Goal: Task Accomplishment & Management: Complete application form

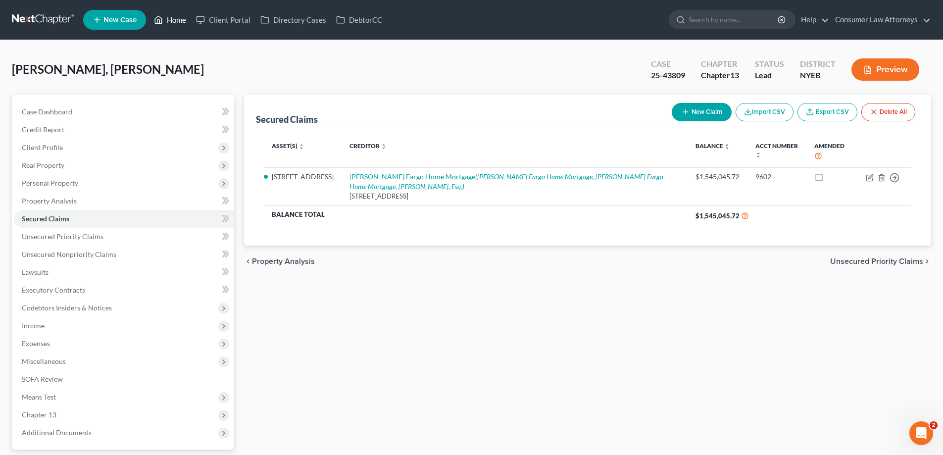
click at [178, 16] on link "Home" at bounding box center [170, 20] width 42 height 18
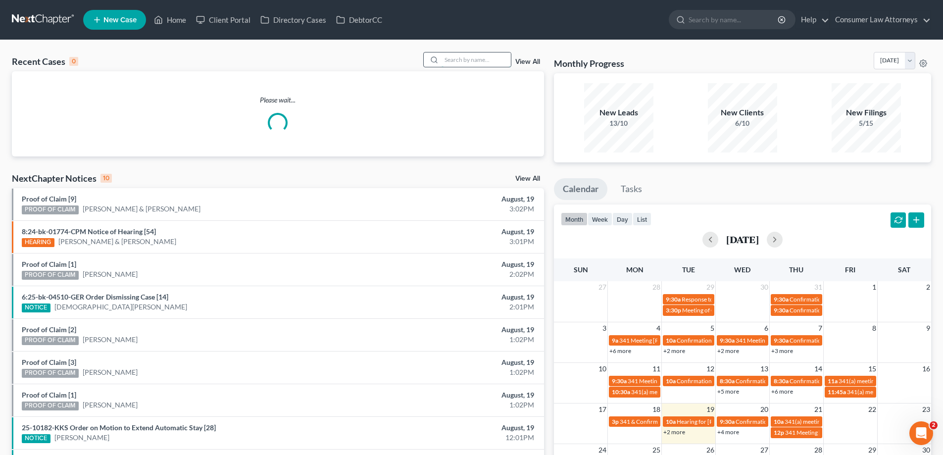
click at [455, 58] on input "search" at bounding box center [476, 59] width 69 height 14
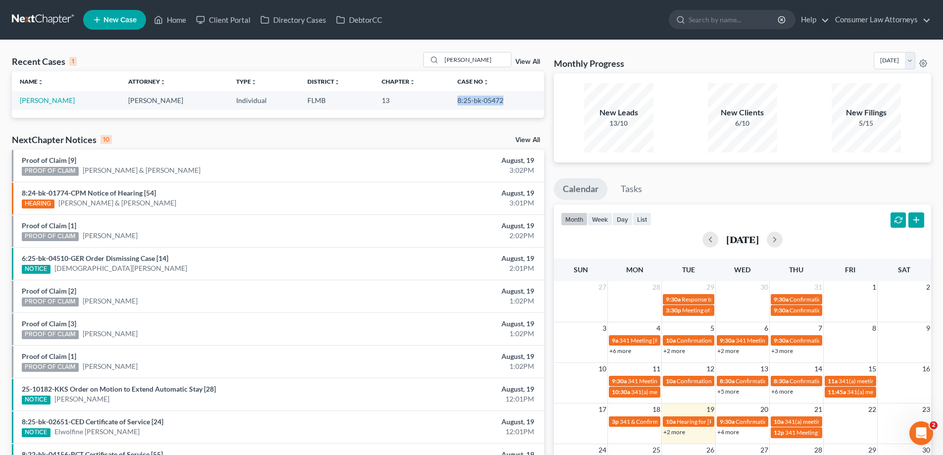
drag, startPoint x: 500, startPoint y: 97, endPoint x: 446, endPoint y: 103, distance: 54.3
click at [449, 103] on td "8:25-bk-05472" at bounding box center [496, 100] width 95 height 18
copy td "8:25-bk-05472"
drag, startPoint x: 479, startPoint y: 63, endPoint x: 398, endPoint y: 69, distance: 81.4
click at [398, 69] on div "Recent Cases 1 [PERSON_NAME] View All" at bounding box center [278, 61] width 532 height 19
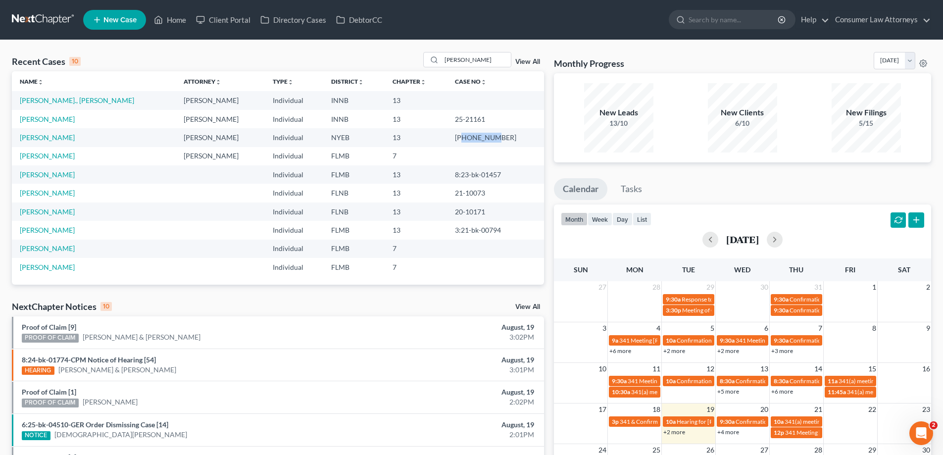
drag, startPoint x: 494, startPoint y: 139, endPoint x: 465, endPoint y: 138, distance: 28.7
click at [465, 138] on td "[PHONE_NUMBER]" at bounding box center [495, 137] width 97 height 18
copy td "25-70906"
drag, startPoint x: 426, startPoint y: 64, endPoint x: 376, endPoint y: 65, distance: 50.5
click at [376, 65] on div "Recent Cases 10 [PERSON_NAME] View All" at bounding box center [278, 61] width 532 height 19
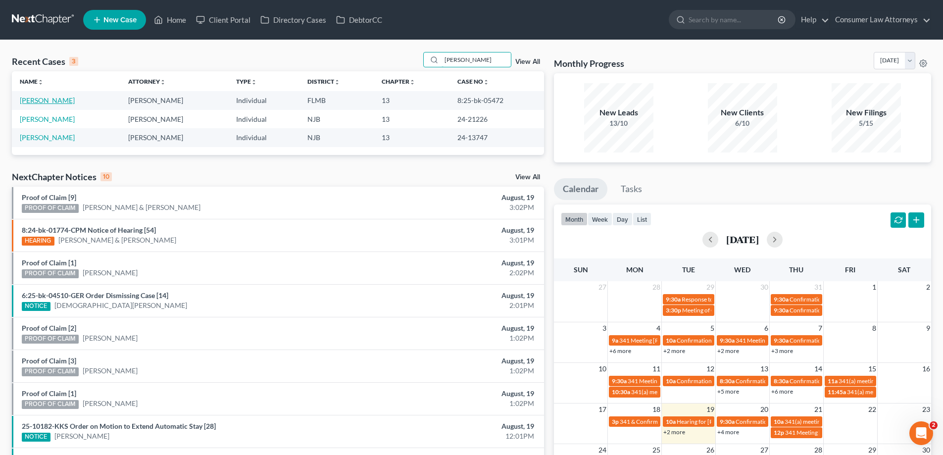
type input "[PERSON_NAME]"
click at [52, 103] on link "[PERSON_NAME]" at bounding box center [47, 100] width 55 height 8
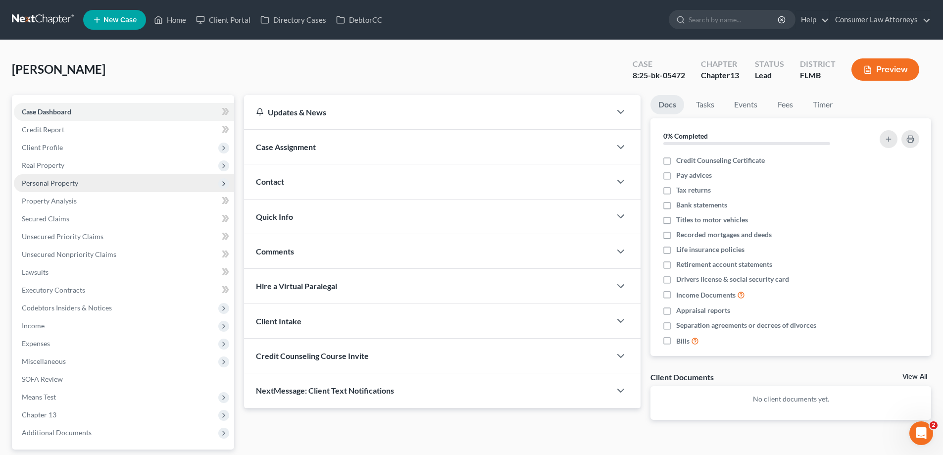
click at [44, 185] on span "Personal Property" at bounding box center [50, 183] width 56 height 8
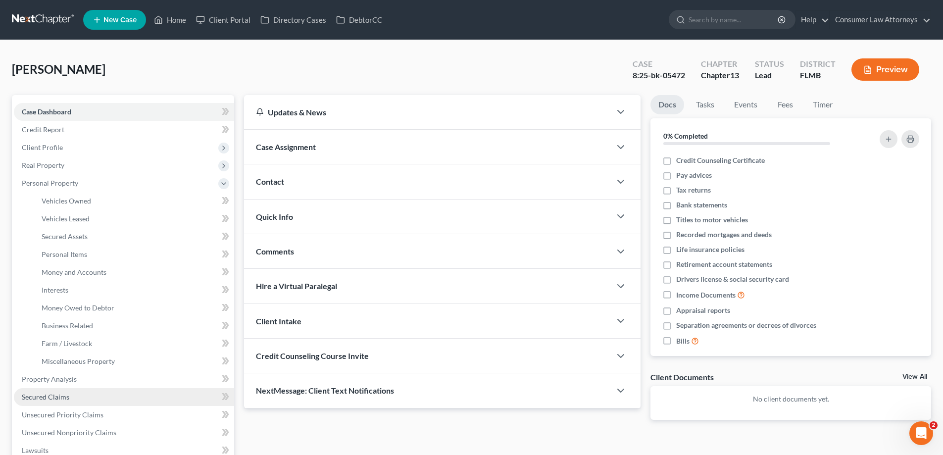
click at [65, 395] on span "Secured Claims" at bounding box center [46, 397] width 48 height 8
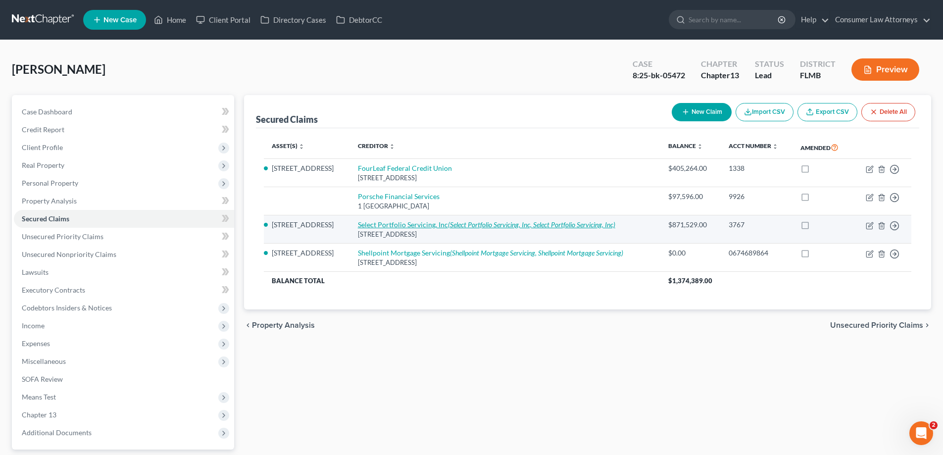
click at [429, 226] on link "Select Portfolio Servicing, Inc (Select Portfolio Servicing, Inc, Select Portfo…" at bounding box center [486, 224] width 257 height 8
select select "46"
select select "3"
select select "2"
select select "3"
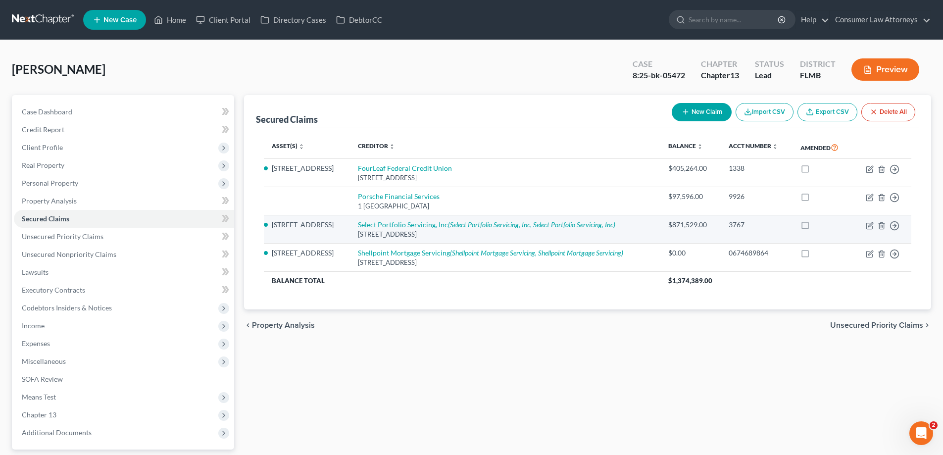
select select "0"
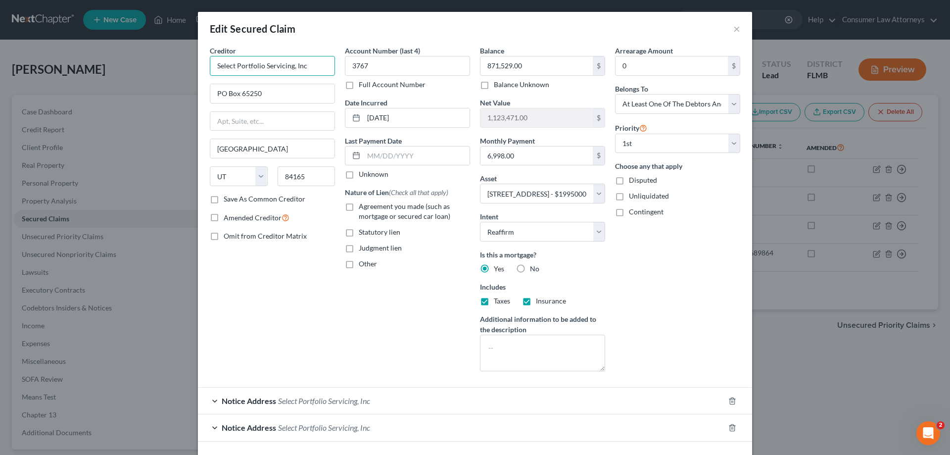
drag, startPoint x: 322, startPoint y: 70, endPoint x: 205, endPoint y: 69, distance: 117.3
click at [205, 69] on div "Creditor * Select Portfolio Servicing, Inc [GEOGRAPHIC_DATA] [GEOGRAPHIC_DATA] …" at bounding box center [272, 213] width 135 height 334
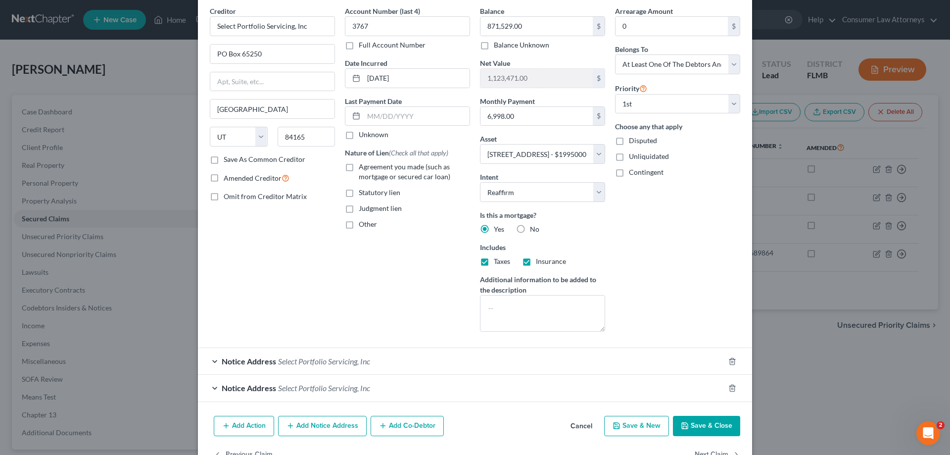
scroll to position [69, 0]
